Goal: Task Accomplishment & Management: Manage account settings

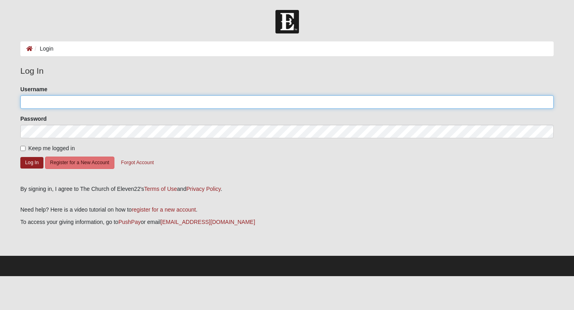
click at [81, 100] on input "Username" at bounding box center [286, 102] width 533 height 14
type input "icellatosh"
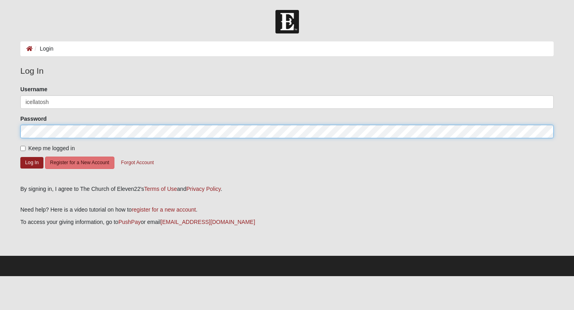
click at [20, 157] on button "Log In" at bounding box center [31, 163] width 23 height 12
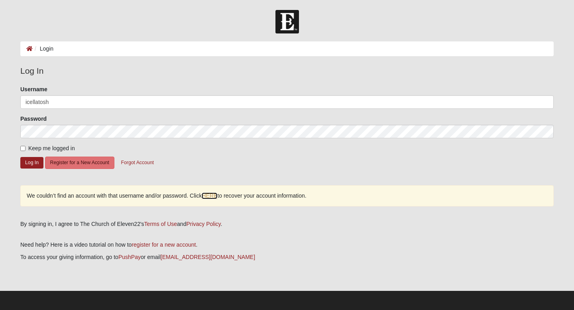
click at [211, 196] on link "HERE" at bounding box center [210, 195] width 16 height 7
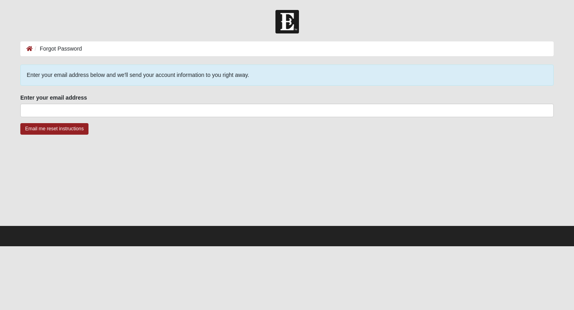
click at [184, 102] on div "Enter your email address Enter your email address is required." at bounding box center [286, 106] width 533 height 24
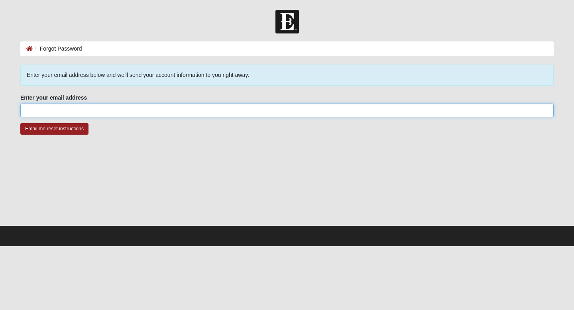
click at [180, 110] on input "Enter your email address" at bounding box center [286, 111] width 533 height 14
type input "[EMAIL_ADDRESS][DOMAIN_NAME]"
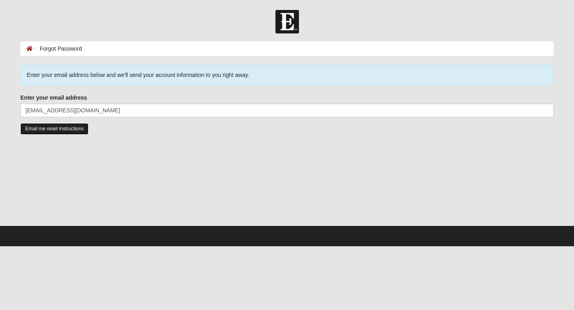
click at [85, 129] on input "Email me reset instructions" at bounding box center [54, 129] width 68 height 12
